Goal: Task Accomplishment & Management: Understand process/instructions

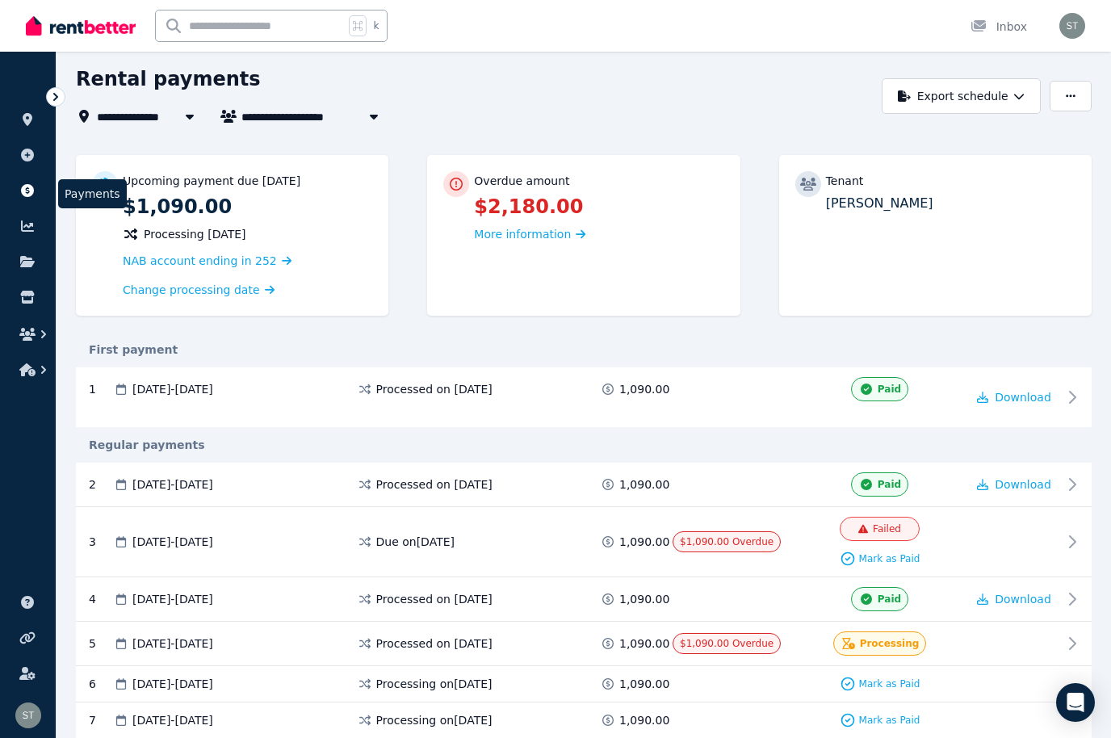
click at [18, 183] on link at bounding box center [28, 191] width 30 height 26
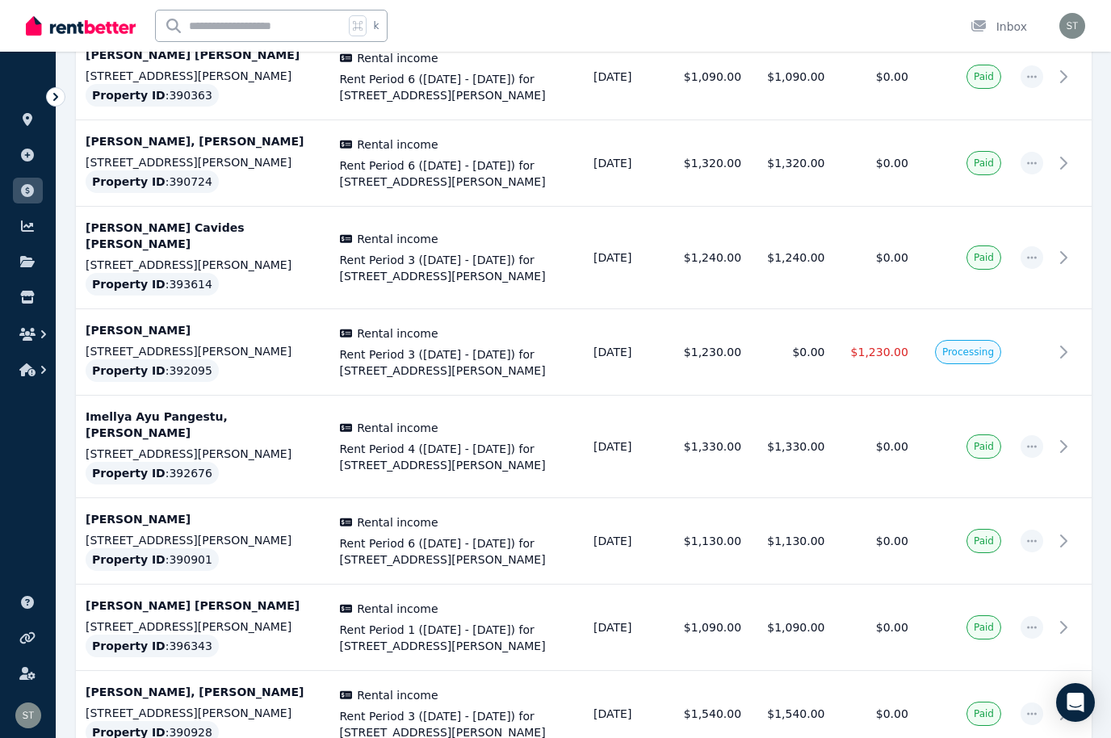
scroll to position [739, 0]
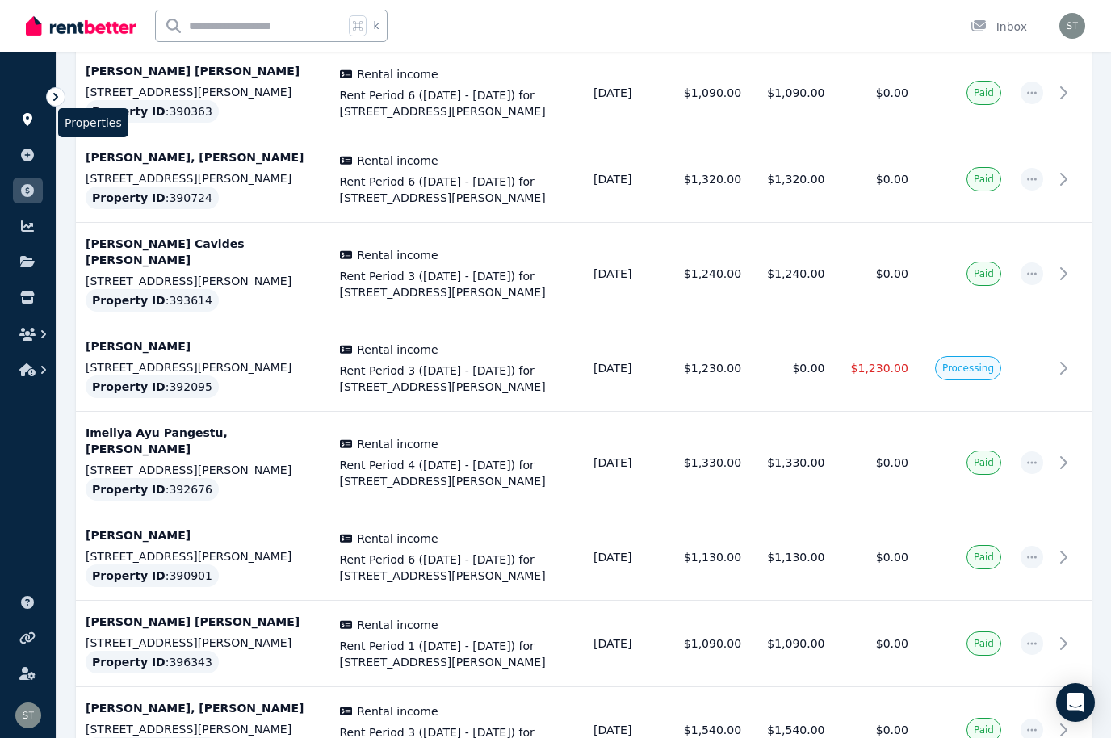
click at [23, 121] on icon at bounding box center [27, 119] width 16 height 13
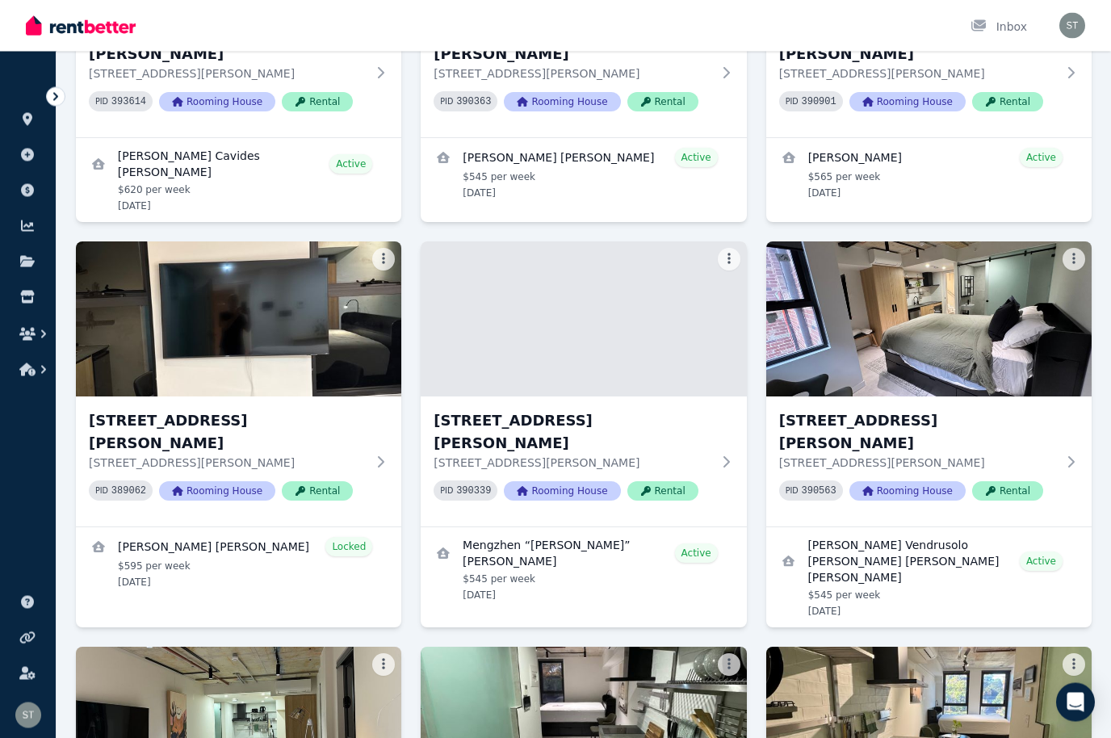
scroll to position [2391, 0]
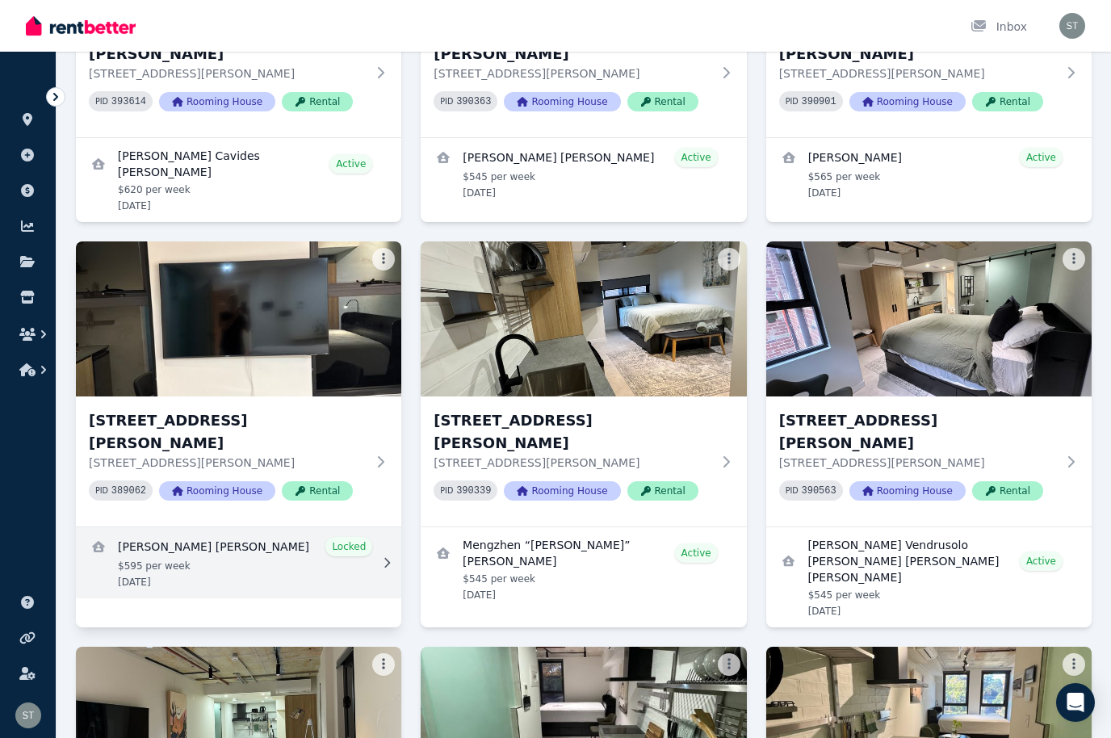
click at [304, 527] on link "View details for Emma Jayne Cooper" at bounding box center [238, 562] width 325 height 71
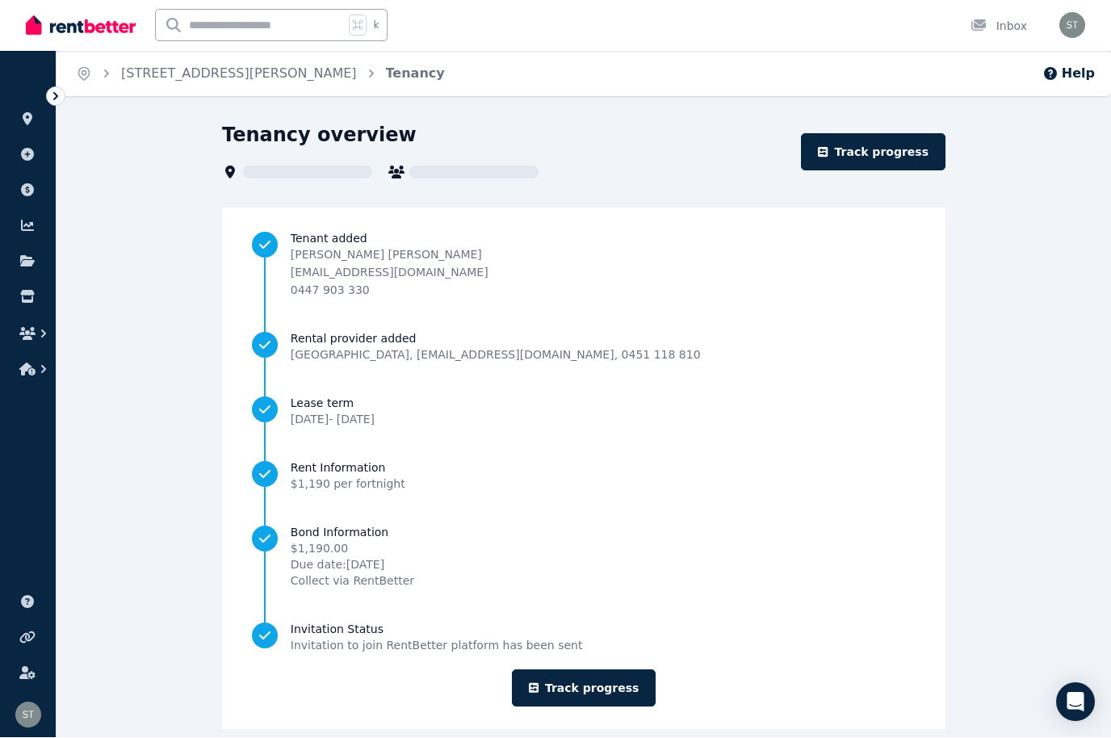
scroll to position [1, 0]
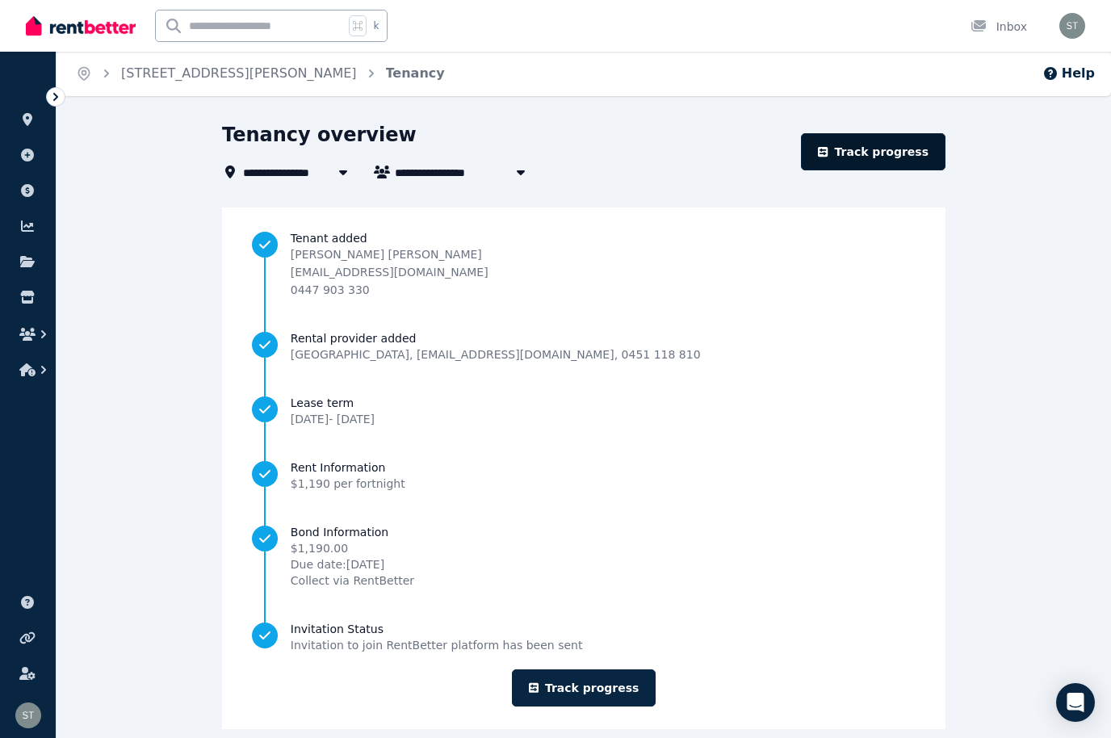
click at [884, 149] on link "Track progress" at bounding box center [873, 151] width 145 height 37
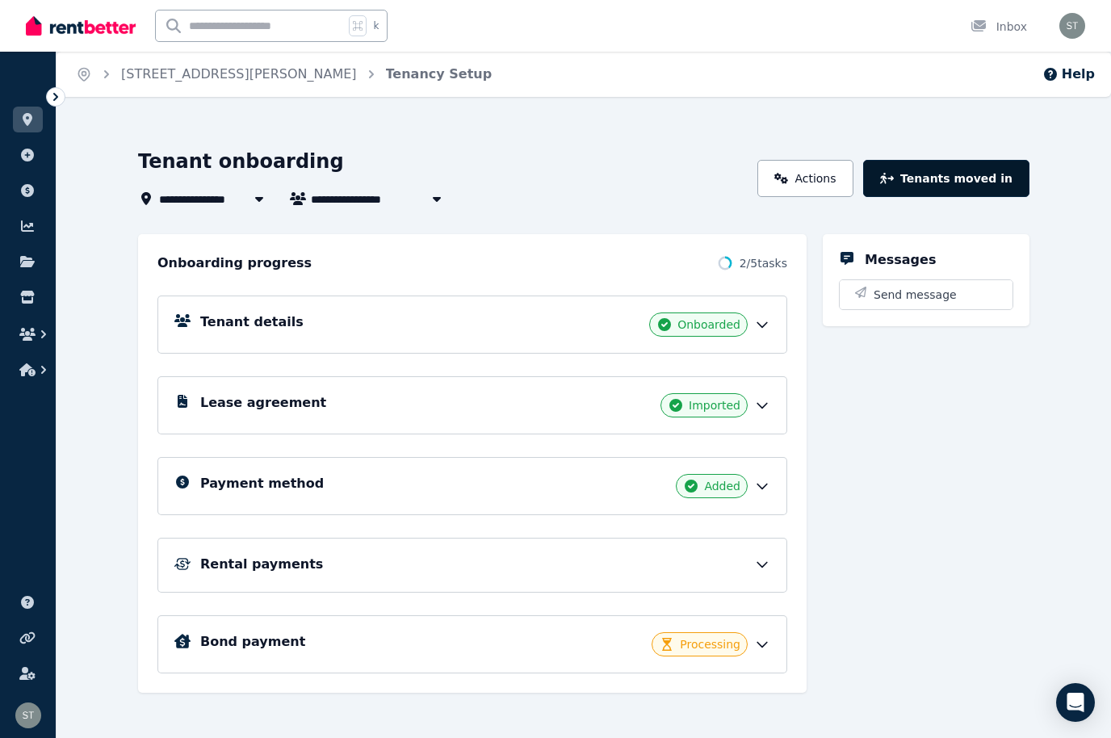
click at [971, 170] on button "Tenants moved in" at bounding box center [946, 178] width 166 height 37
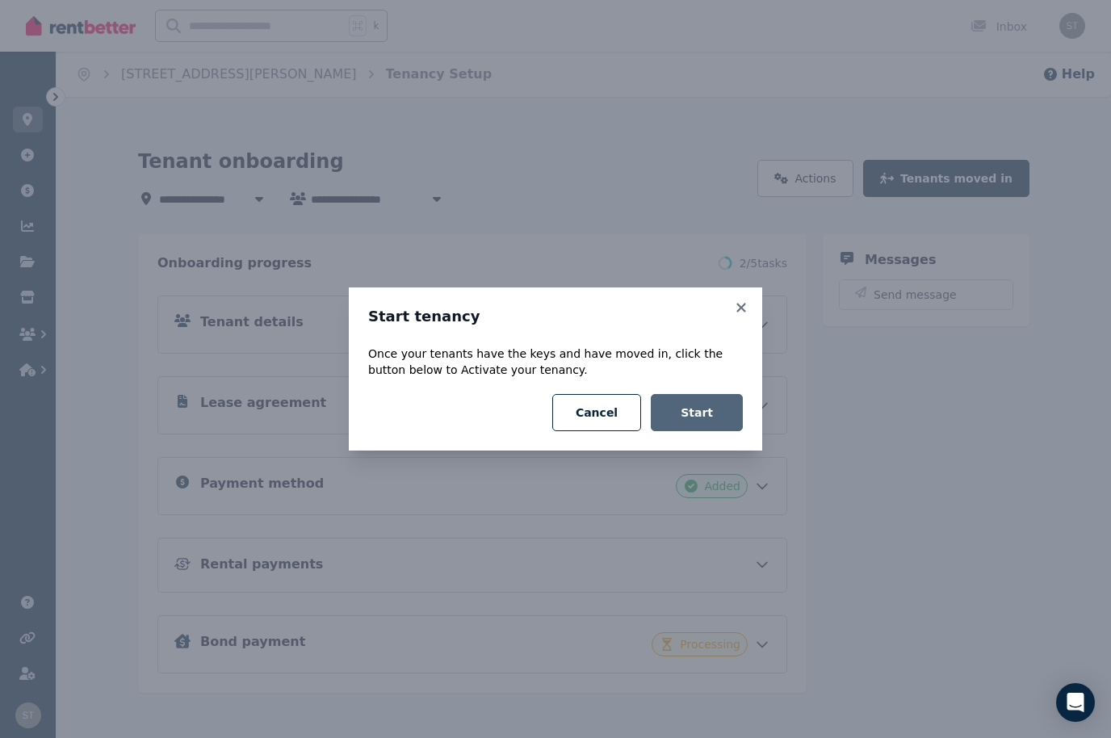
click at [722, 412] on button "Start" at bounding box center [697, 412] width 92 height 37
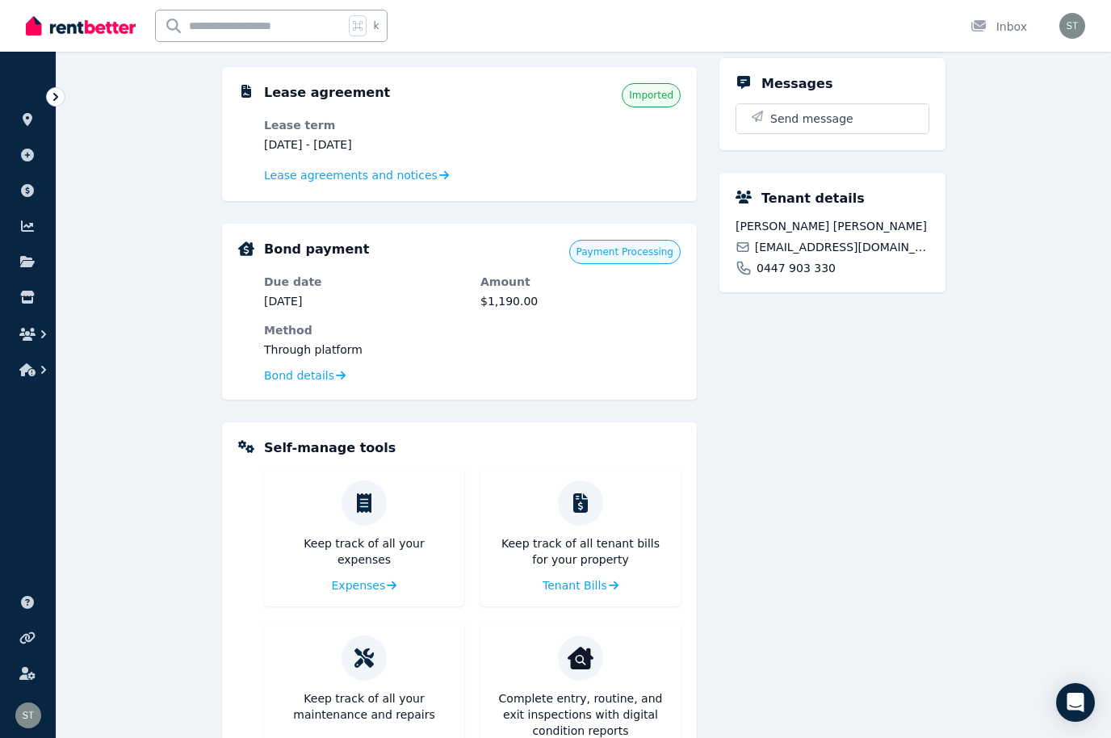
scroll to position [397, 0]
